Goal: Navigation & Orientation: Find specific page/section

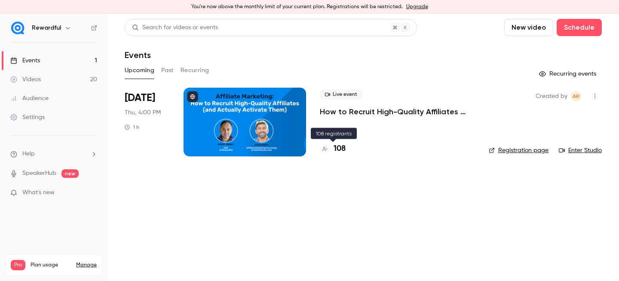
click at [340, 150] on h4 "108" at bounding box center [339, 149] width 12 height 12
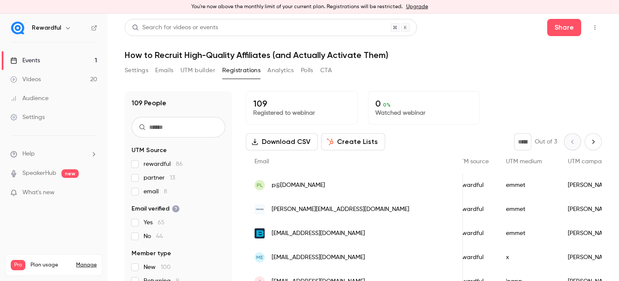
click at [59, 64] on link "Events 1" at bounding box center [53, 60] width 107 height 19
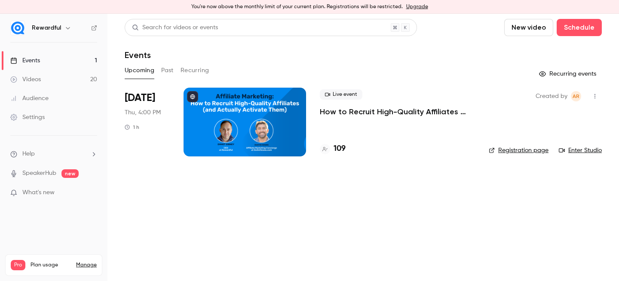
click at [343, 143] on div "Live event How to Recruit High-Quality Affiliates (and Actually Activate Them) …" at bounding box center [397, 122] width 155 height 69
click at [345, 150] on div "109" at bounding box center [397, 149] width 155 height 12
click at [344, 150] on h4 "109" at bounding box center [339, 149] width 12 height 12
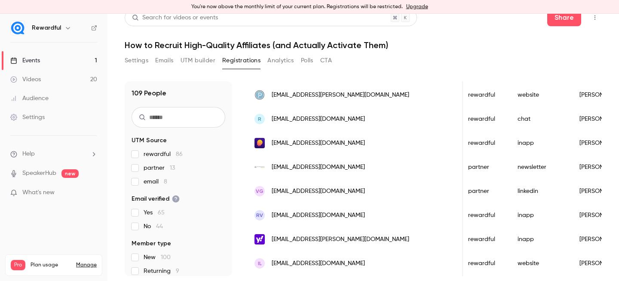
scroll to position [301, 0]
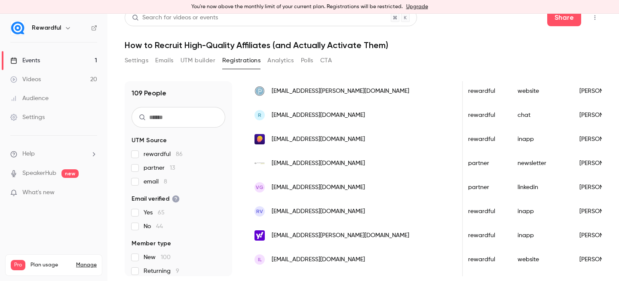
click at [46, 57] on link "Events 1" at bounding box center [53, 60] width 107 height 19
